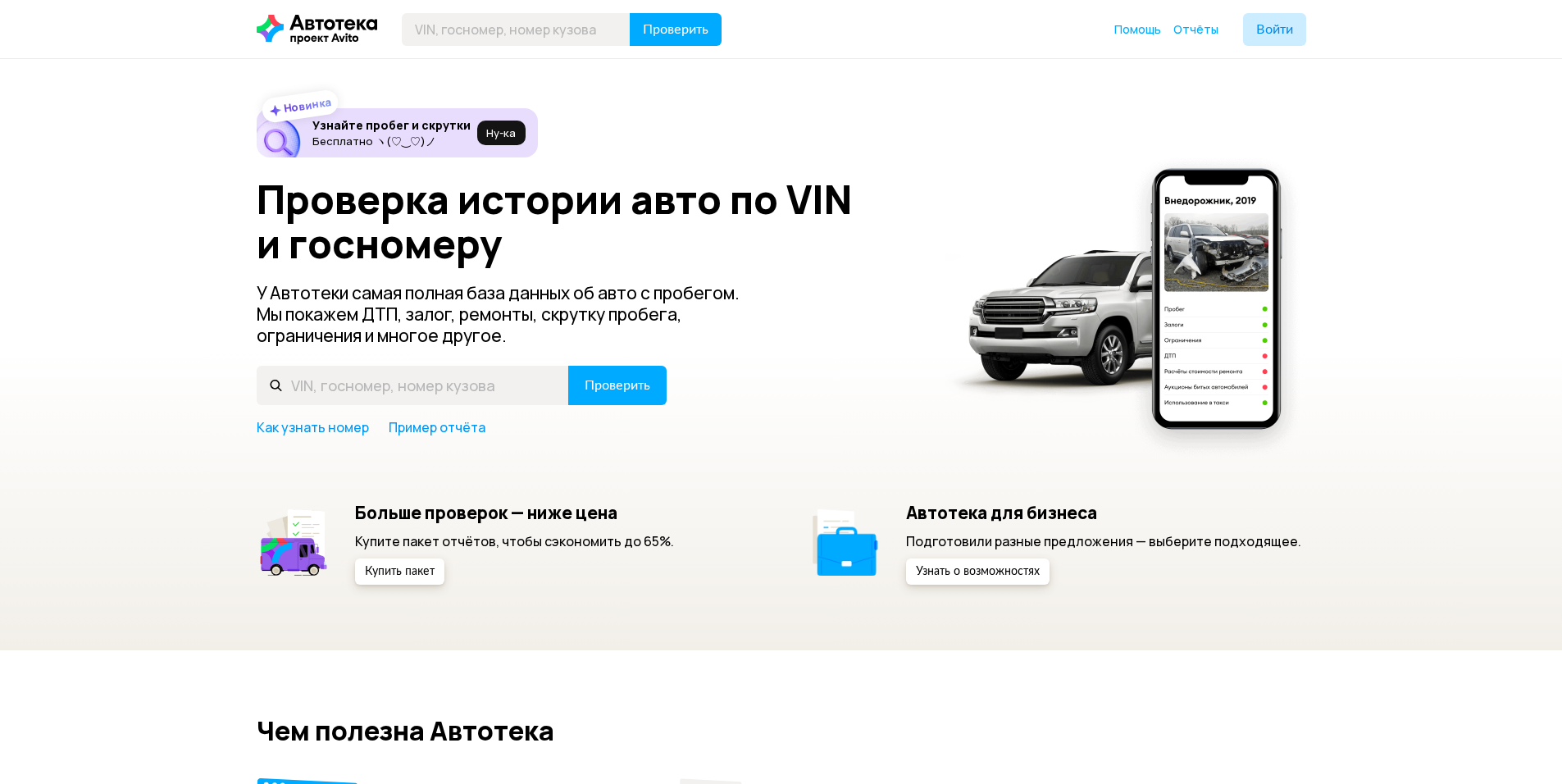
click at [840, 461] on div "Новинка Узнайте пробег и скрутки Бесплатно ヽ(♡‿♡)ノ Ну‑ка Проверка истории авто …" at bounding box center [781, 347] width 1050 height 477
click at [495, 391] on input "text" at bounding box center [413, 385] width 312 height 39
paste input "[VEHICLE_IDENTIFICATION_NUMBER]"
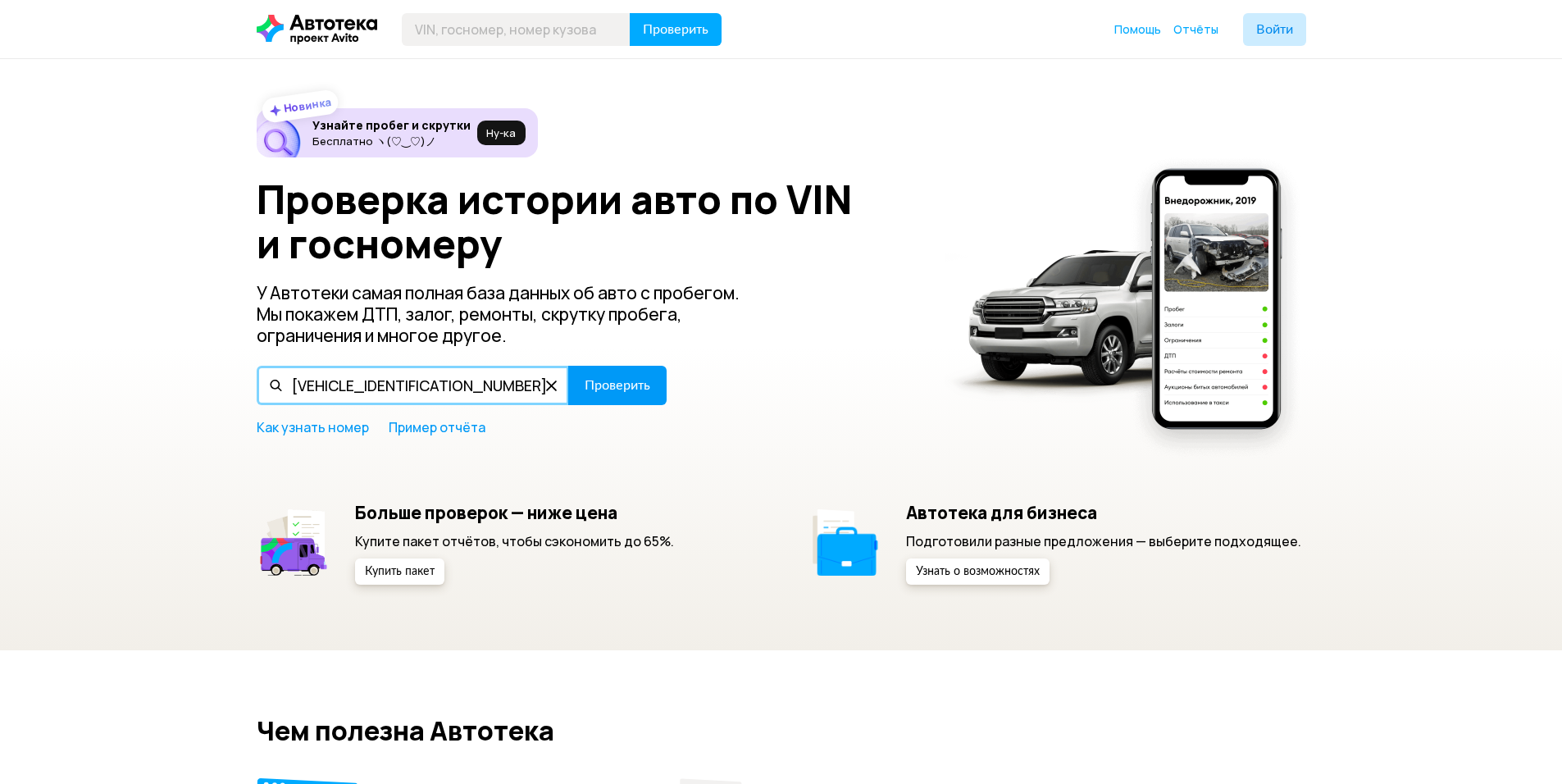
type input "[VEHICLE_IDENTIFICATION_NUMBER]"
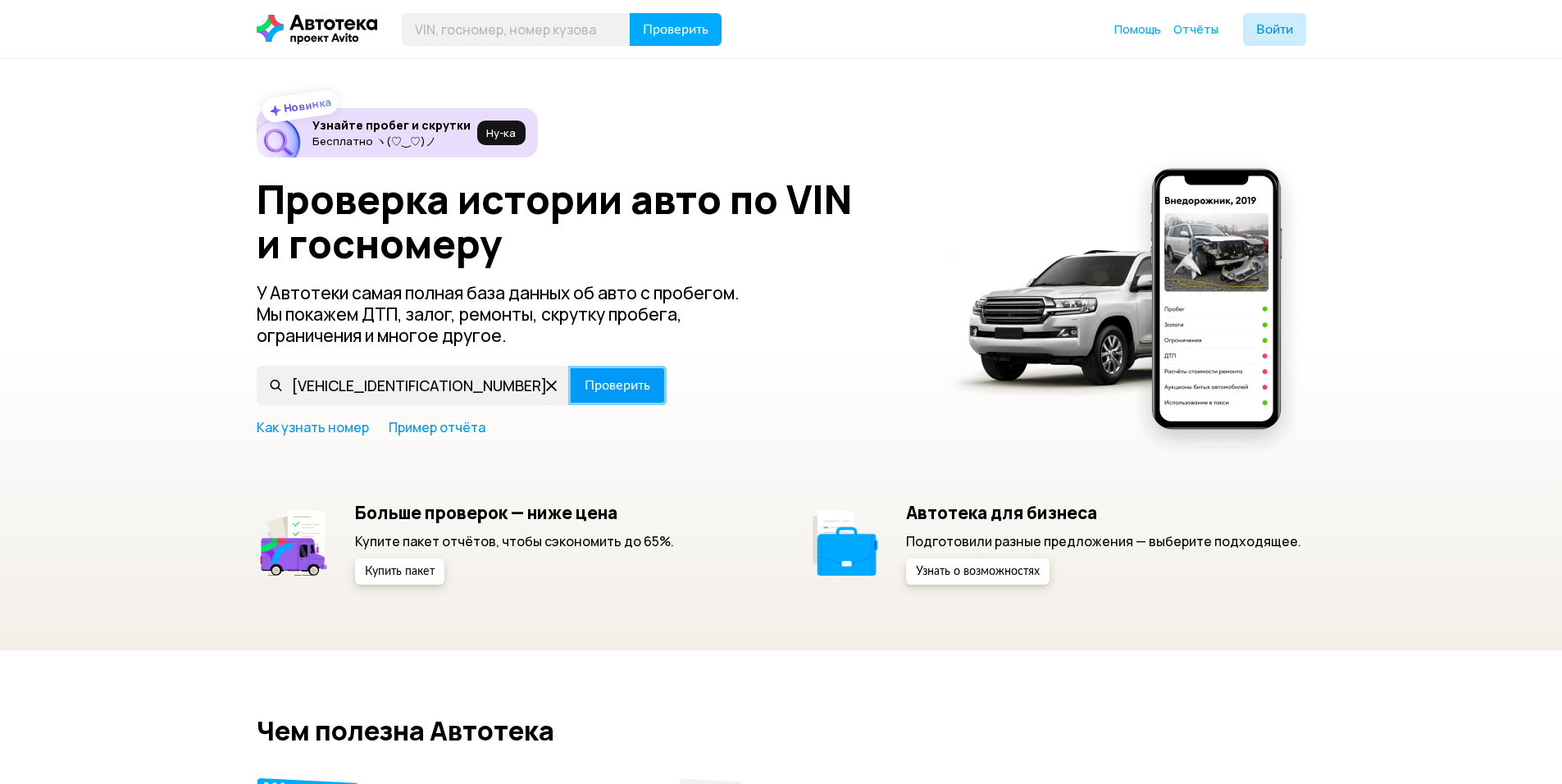
click at [589, 384] on span "Проверить" at bounding box center [617, 385] width 65 height 13
